Goal: Task Accomplishment & Management: Manage account settings

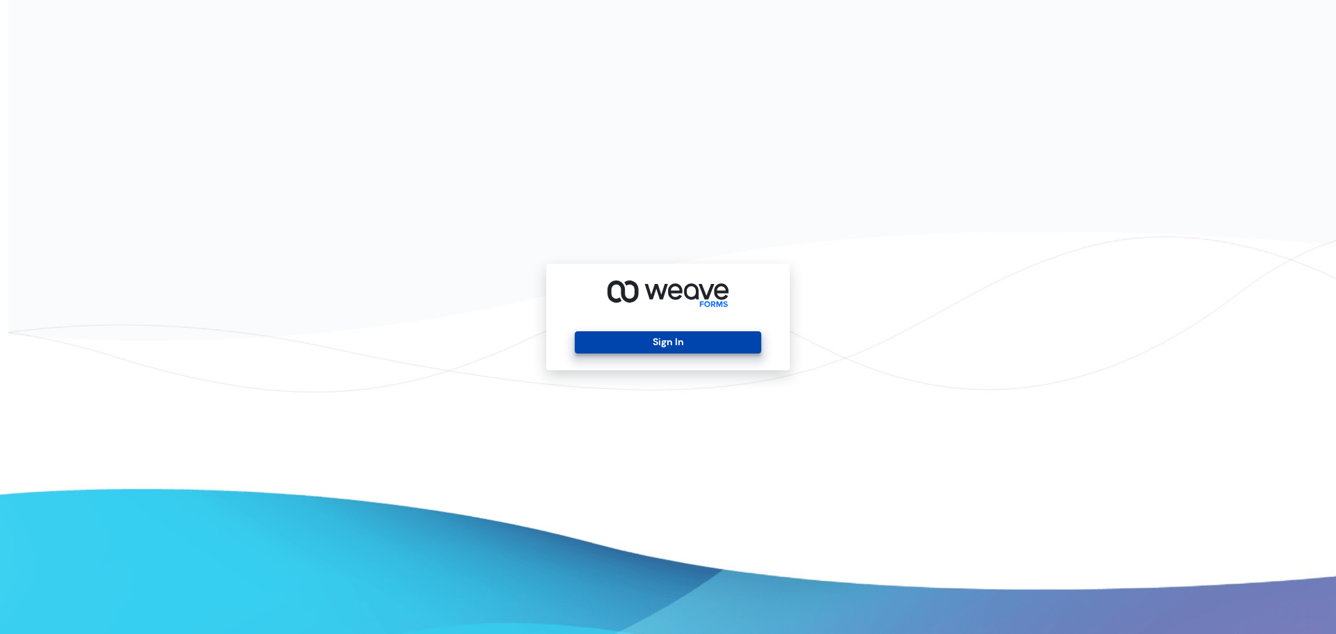
click at [627, 342] on button "Sign In" at bounding box center [668, 342] width 186 height 22
